Goal: Task Accomplishment & Management: Use online tool/utility

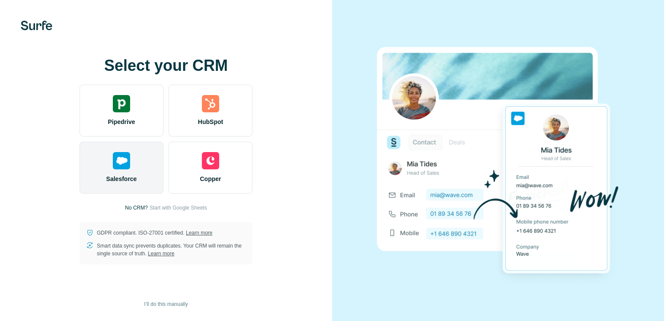
click at [141, 177] on div "Salesforce" at bounding box center [121, 168] width 84 height 52
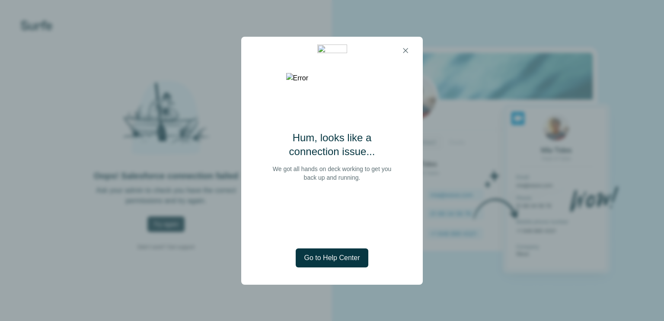
drag, startPoint x: 123, startPoint y: 174, endPoint x: 112, endPoint y: 196, distance: 24.5
click at [114, 195] on div "Hum, looks like a connection issue... We got all hands on deck working to get y…" at bounding box center [332, 160] width 664 height 321
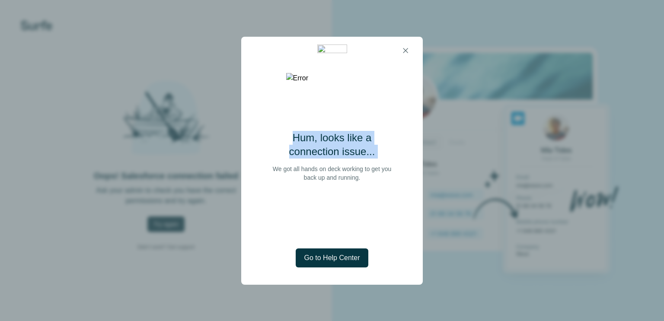
click at [406, 49] on icon "button" at bounding box center [405, 50] width 5 height 5
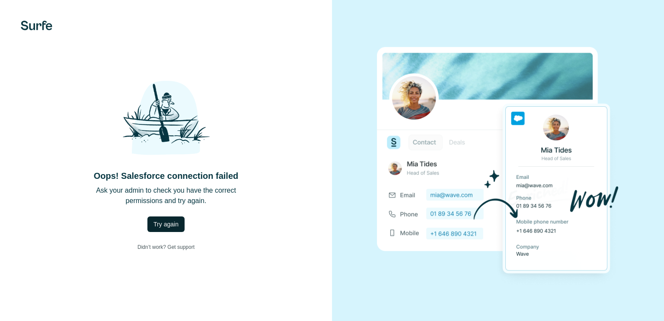
click at [173, 222] on span "Try again" at bounding box center [165, 224] width 25 height 9
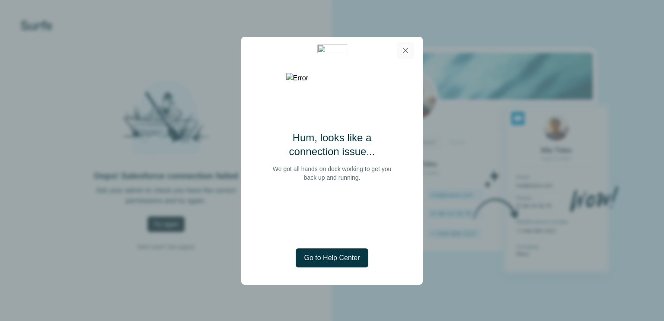
click at [404, 48] on icon "button" at bounding box center [405, 50] width 9 height 9
